Goal: Task Accomplishment & Management: Manage account settings

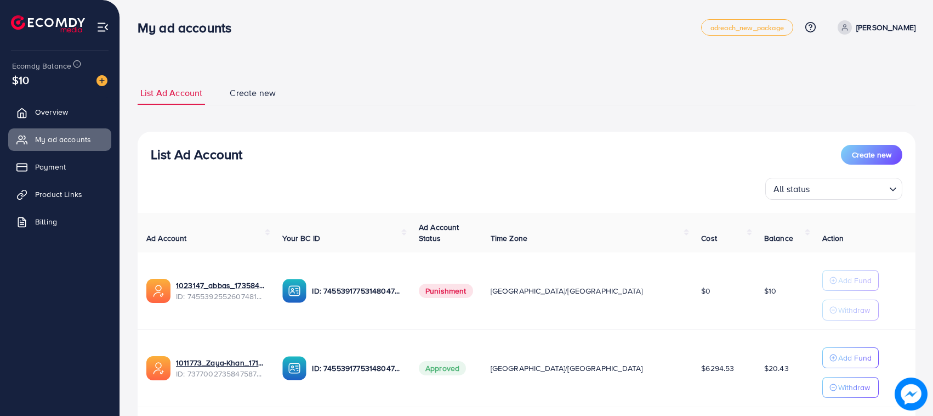
scroll to position [71, 0]
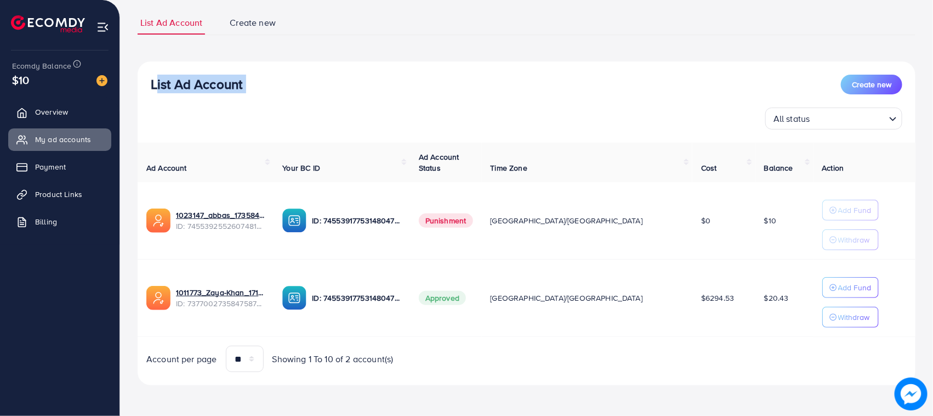
click at [207, 78] on h3 "List Ad Account" at bounding box center [197, 84] width 92 height 16
click at [266, 89] on div "List Ad Account Create new" at bounding box center [527, 85] width 752 height 20
click at [43, 125] on ul "Overview My ad accounts Payment Product Links Billing" at bounding box center [60, 169] width 120 height 147
click at [48, 117] on span "Overview" at bounding box center [54, 111] width 33 height 11
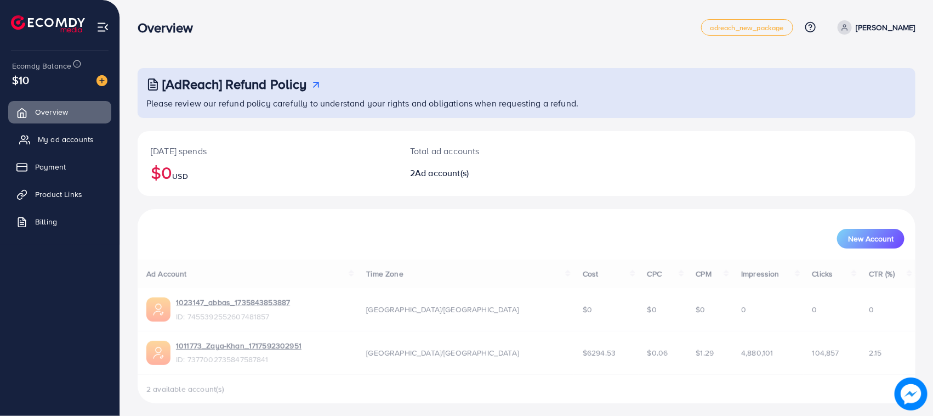
click at [74, 138] on span "My ad accounts" at bounding box center [66, 139] width 56 height 11
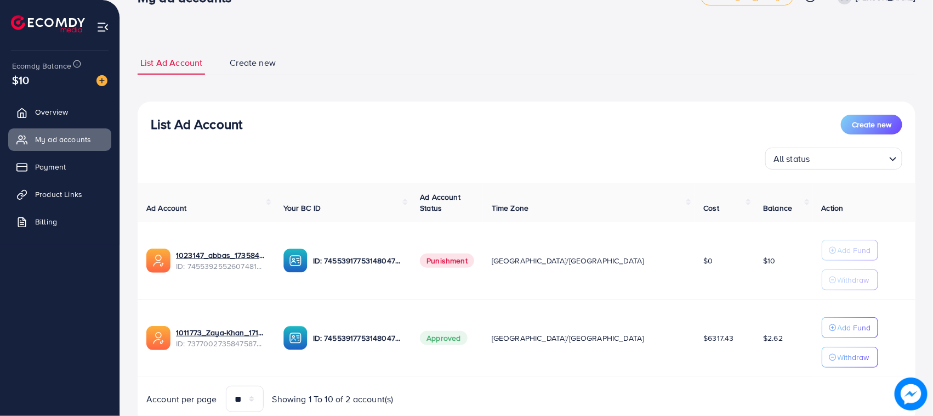
scroll to position [71, 0]
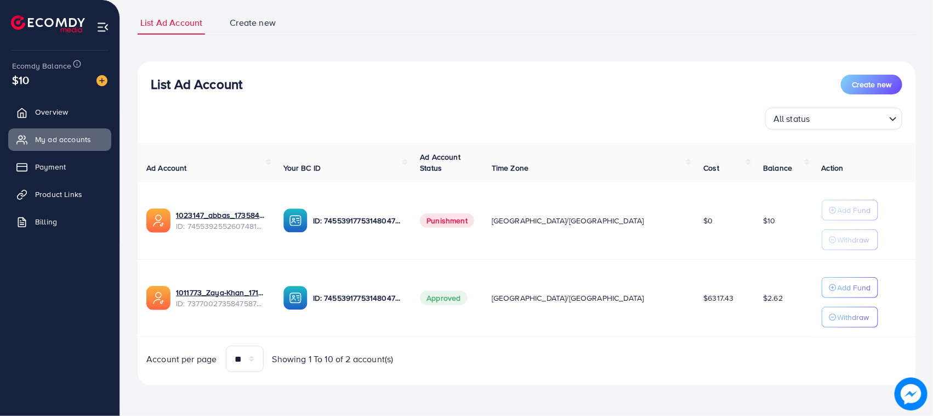
drag, startPoint x: 659, startPoint y: 288, endPoint x: 692, endPoint y: 328, distance: 51.7
click at [703, 300] on td "$6317.43" at bounding box center [725, 297] width 60 height 77
click at [695, 328] on td "$6317.43" at bounding box center [725, 297] width 60 height 77
click at [695, 303] on td "$6317.43" at bounding box center [725, 297] width 60 height 77
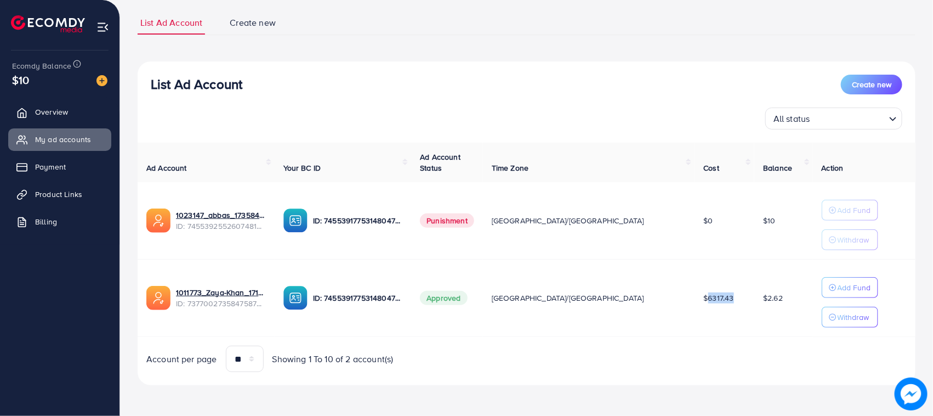
click at [695, 303] on td "$6317.43" at bounding box center [725, 297] width 60 height 77
click at [676, 344] on div "Ad Account Your BC ID Ad Account Status Time Zone Cost Balance Action 1023147_a…" at bounding box center [527, 258] width 778 height 230
click at [754, 302] on td "$2.62" at bounding box center [783, 297] width 58 height 77
click at [754, 300] on td "$2.62" at bounding box center [783, 297] width 58 height 77
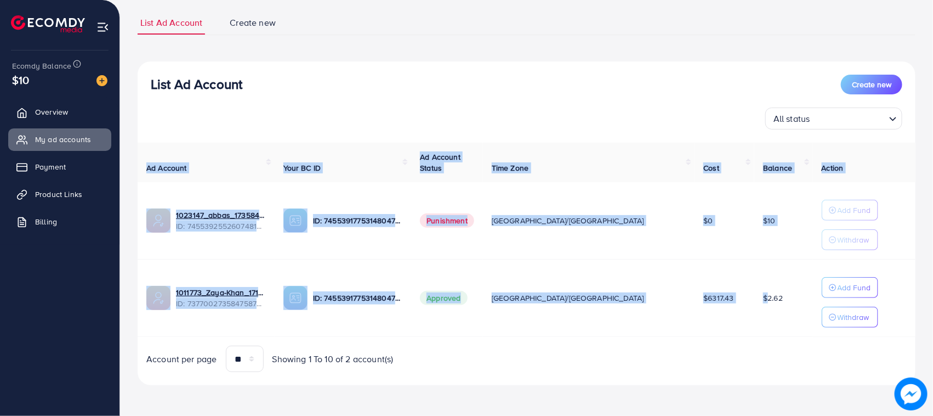
click at [754, 300] on td "$2.62" at bounding box center [783, 297] width 58 height 77
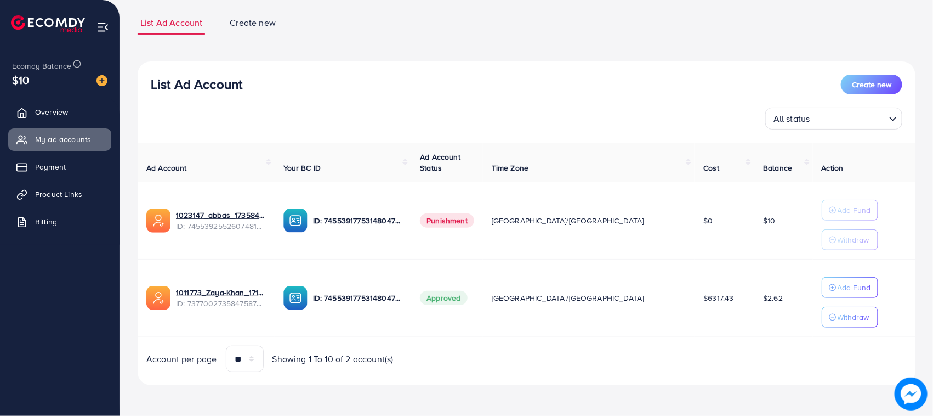
click at [710, 349] on div "Account per page ** ** ** *** Showing 1 To 10 of 2 account(s)" at bounding box center [527, 358] width 796 height 26
click at [32, 118] on link "Overview" at bounding box center [59, 112] width 103 height 22
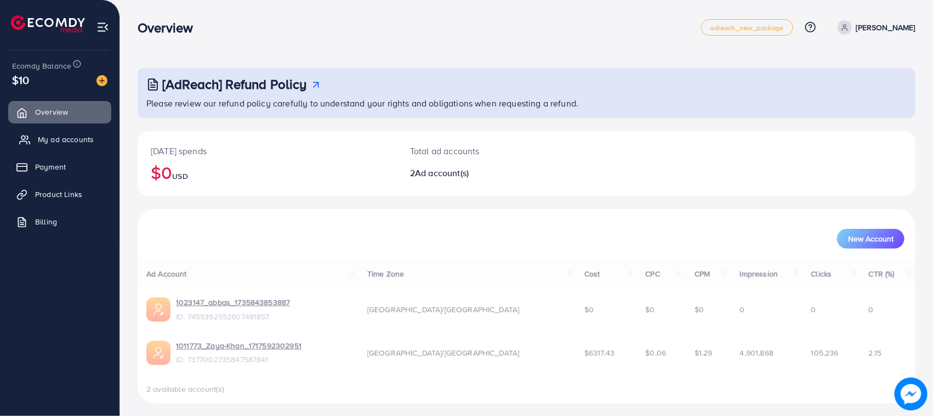
click at [73, 140] on span "My ad accounts" at bounding box center [66, 139] width 56 height 11
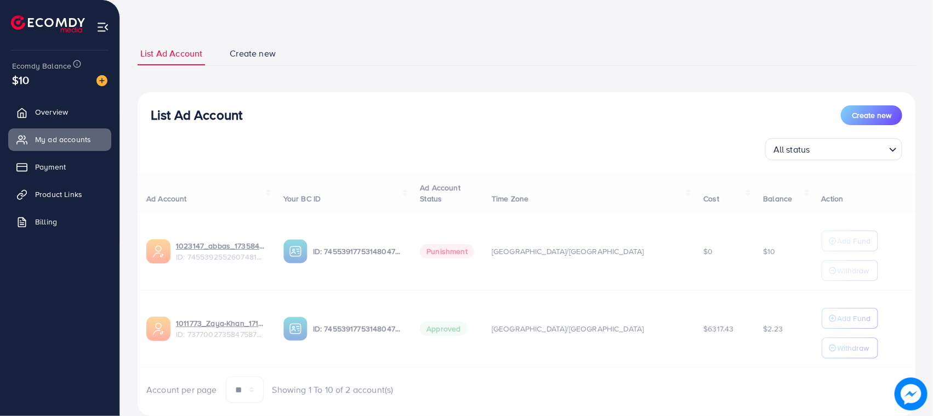
scroll to position [71, 0]
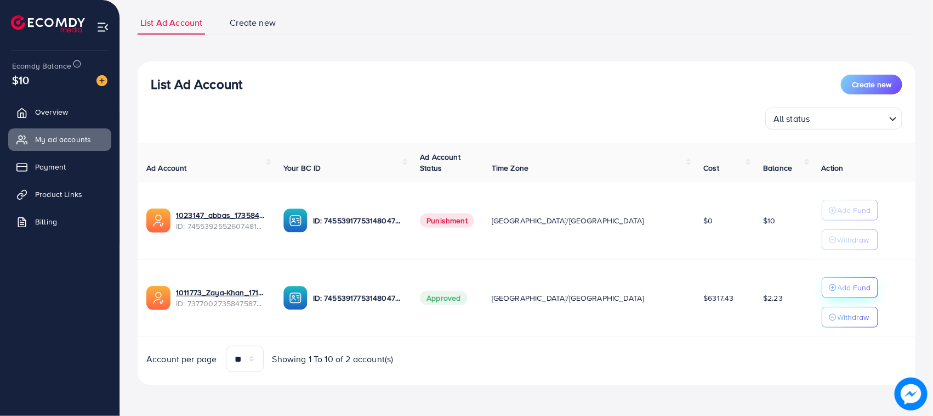
click at [827, 294] on button "Add Fund" at bounding box center [850, 287] width 56 height 21
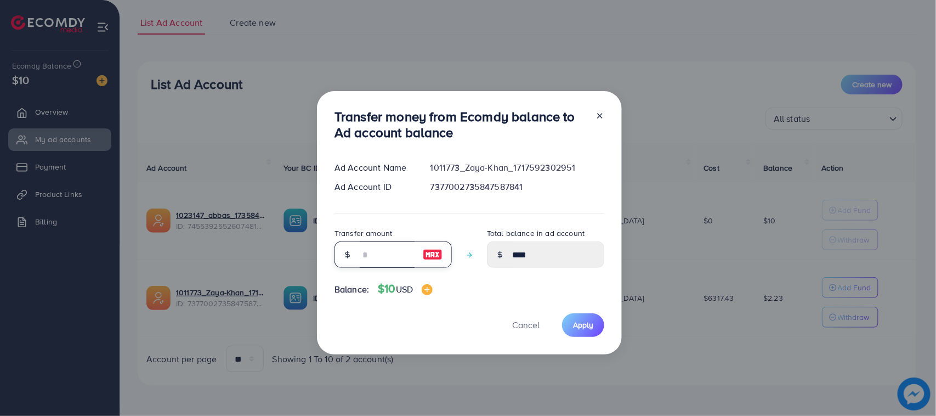
click at [393, 242] on input "number" at bounding box center [387, 254] width 55 height 26
type input "*"
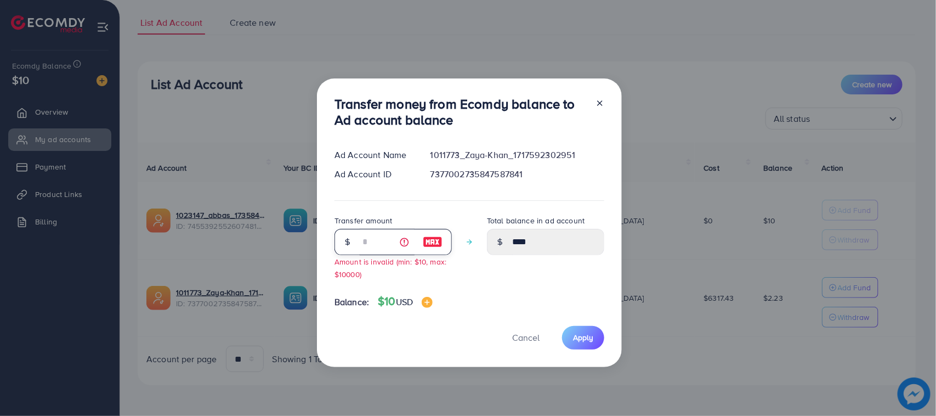
type input "****"
type input "**"
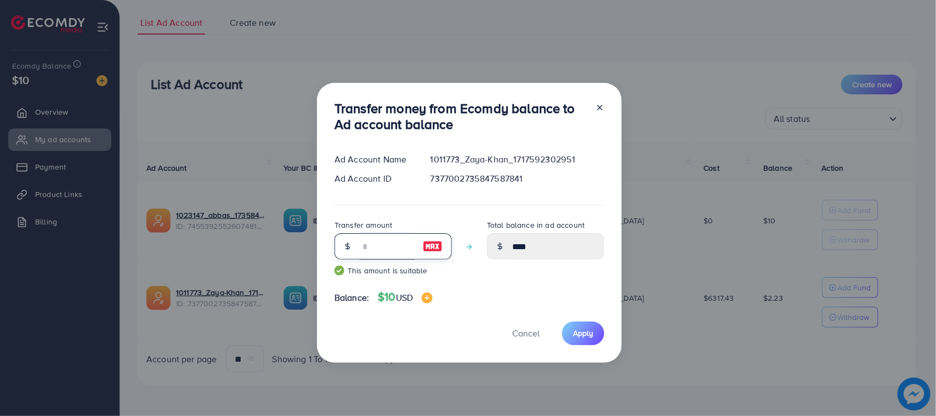
type input "*****"
type input "**"
click at [593, 324] on button "Apply" at bounding box center [583, 333] width 42 height 24
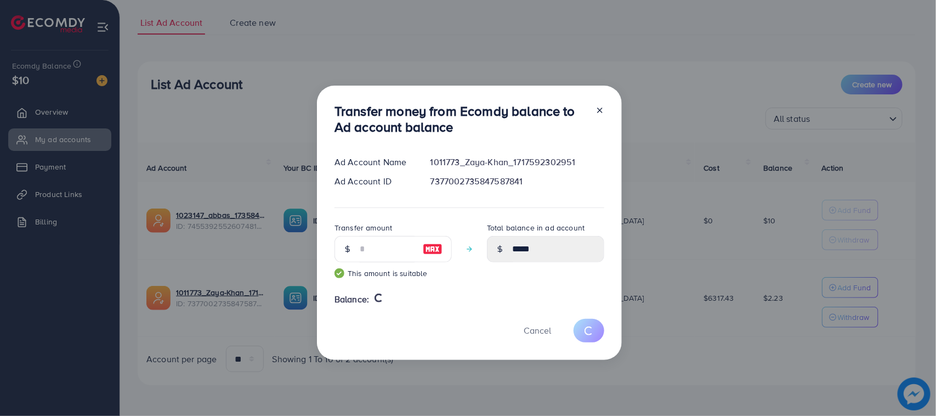
type input "****"
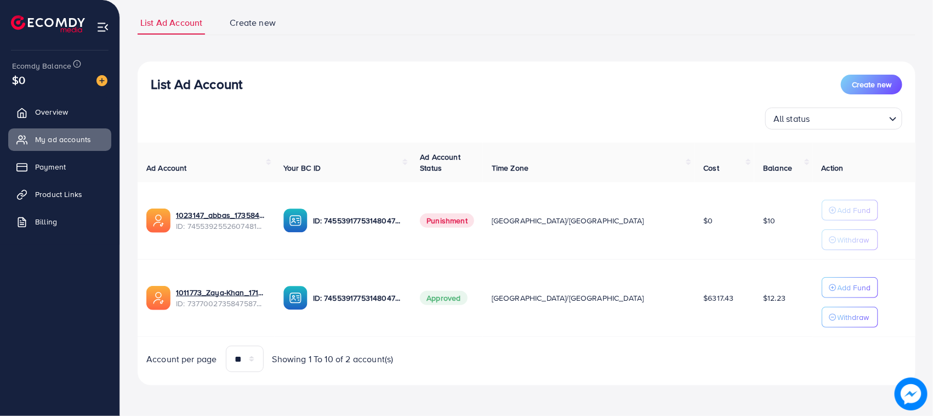
drag, startPoint x: 179, startPoint y: 77, endPoint x: 164, endPoint y: 99, distance: 26.2
click at [392, 129] on div "List Ad Account Create new All status Loading... Ad Account Your BC ID Ad Accou…" at bounding box center [527, 223] width 778 height 324
click at [152, 93] on div "List Ad Account Create new All status Loading..." at bounding box center [527, 102] width 778 height 55
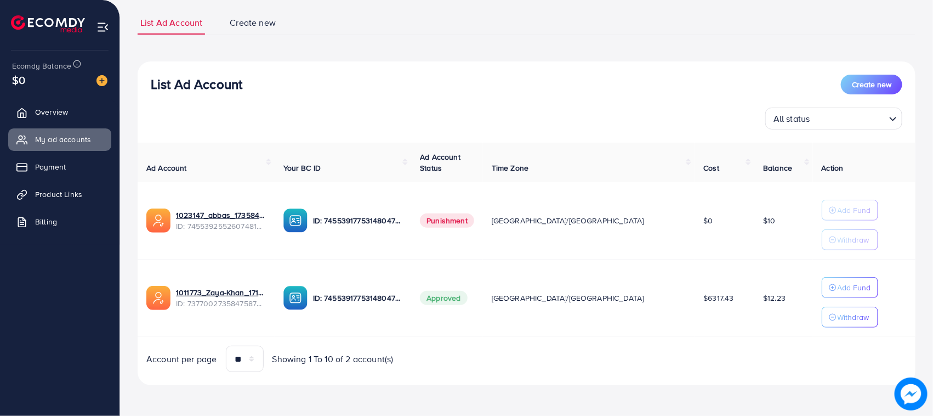
click at [244, 93] on div "List Ad Account Create new All status Loading..." at bounding box center [527, 102] width 778 height 55
click at [225, 92] on div "List Ad Account Create new" at bounding box center [527, 85] width 752 height 20
click at [332, 80] on div "List Ad Account Create new" at bounding box center [527, 85] width 752 height 20
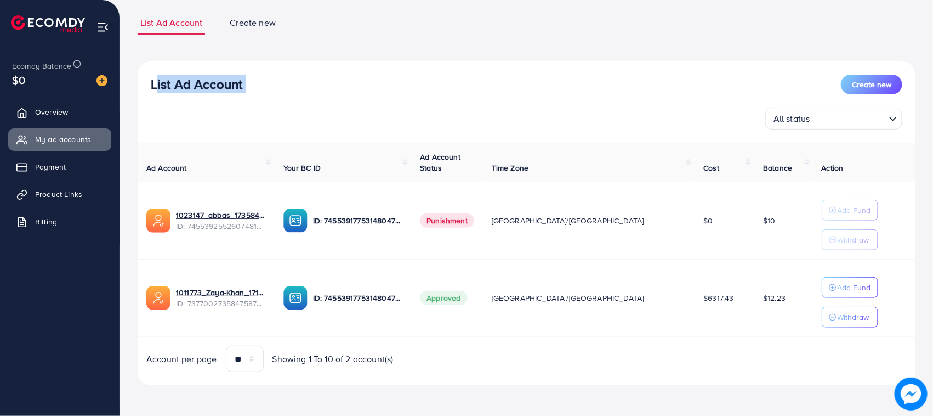
click at [203, 117] on div "All status Loading..." at bounding box center [527, 118] width 752 height 22
